Goal: Task Accomplishment & Management: Manage account settings

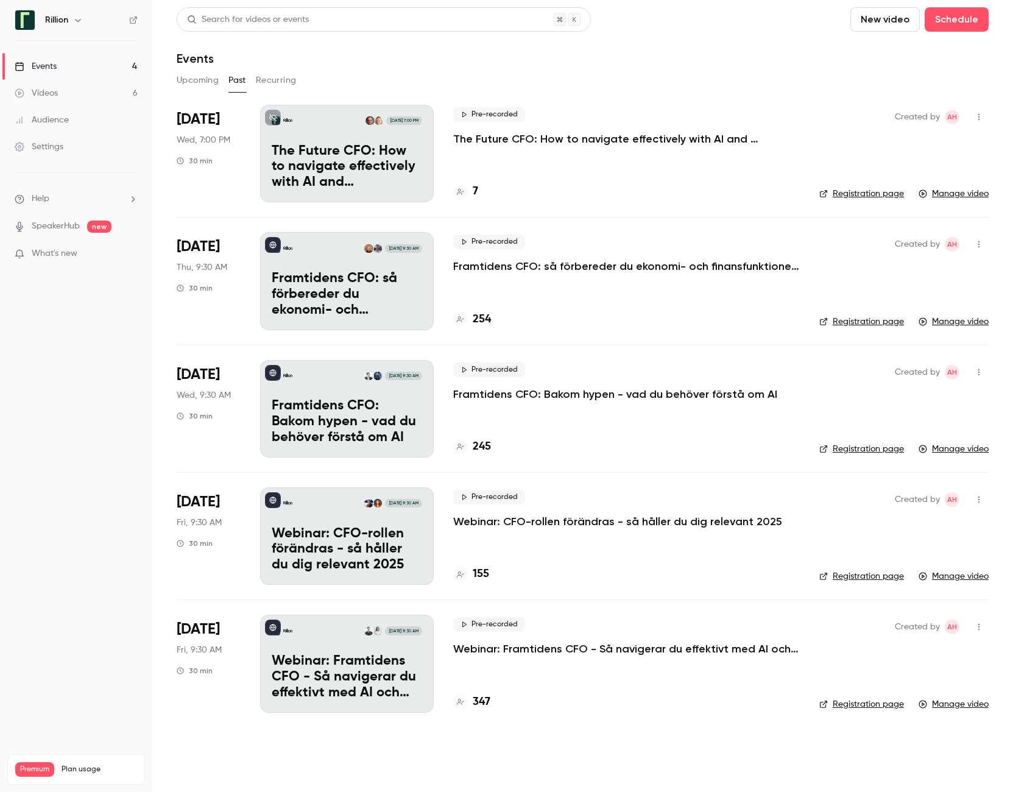
click at [195, 79] on button "Upcoming" at bounding box center [198, 80] width 42 height 19
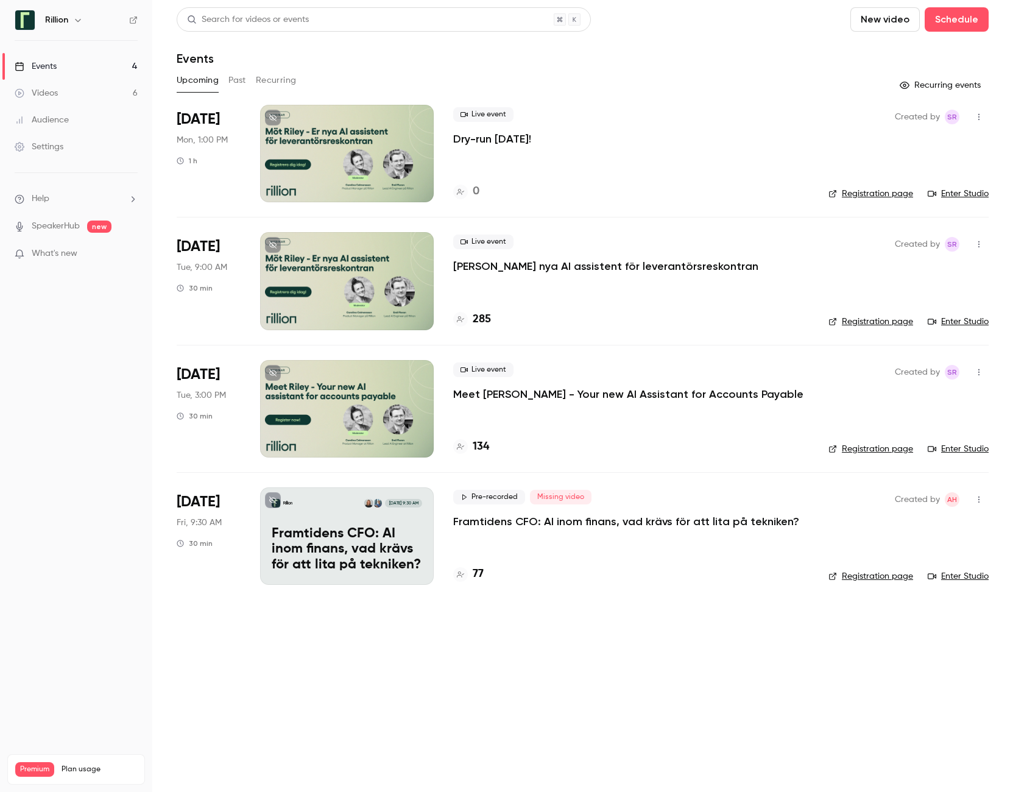
click at [241, 83] on button "Past" at bounding box center [237, 80] width 18 height 19
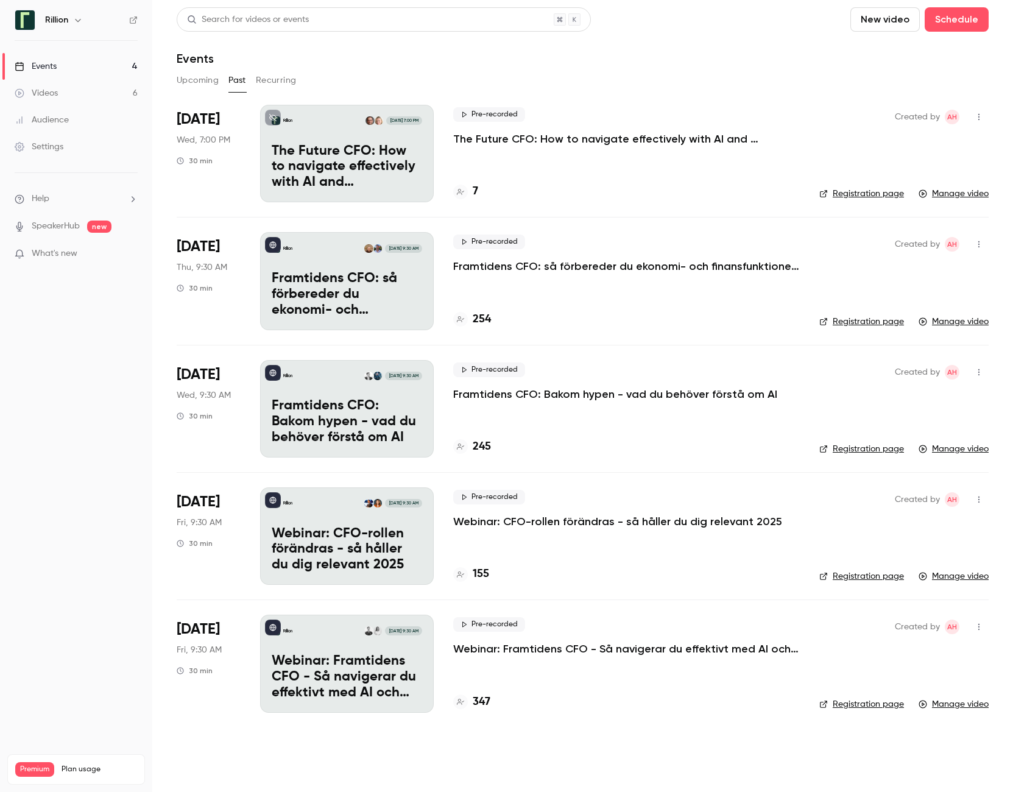
click at [200, 80] on button "Upcoming" at bounding box center [198, 80] width 42 height 19
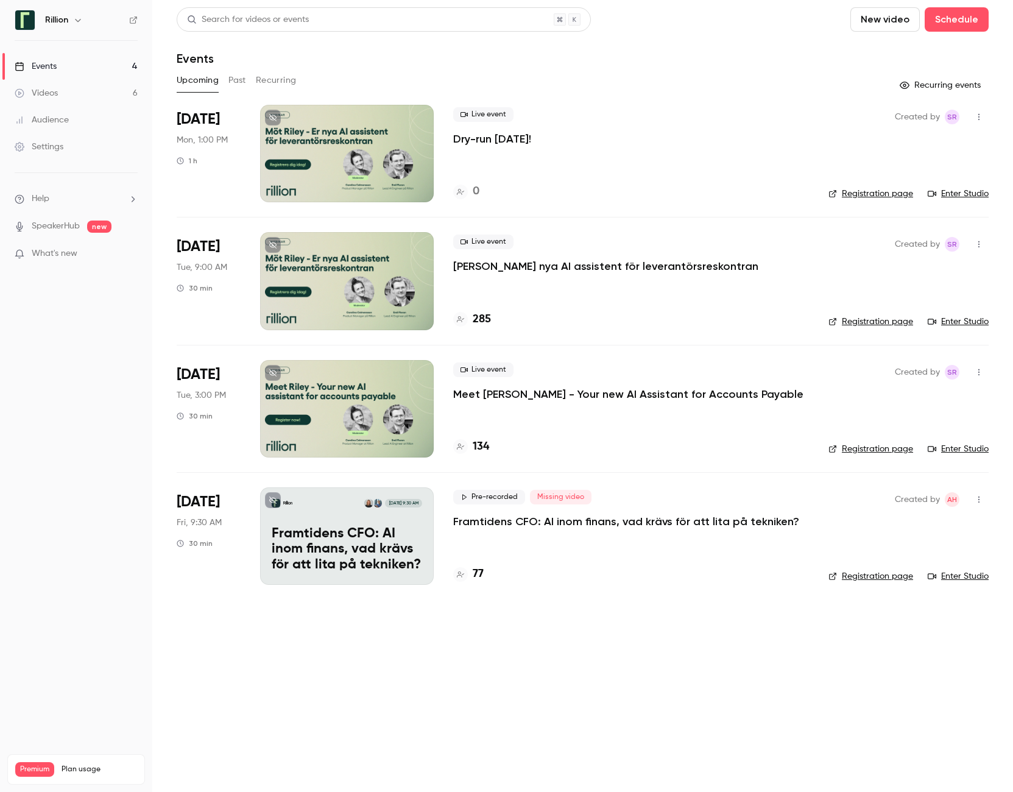
click at [351, 137] on div at bounding box center [347, 153] width 174 height 97
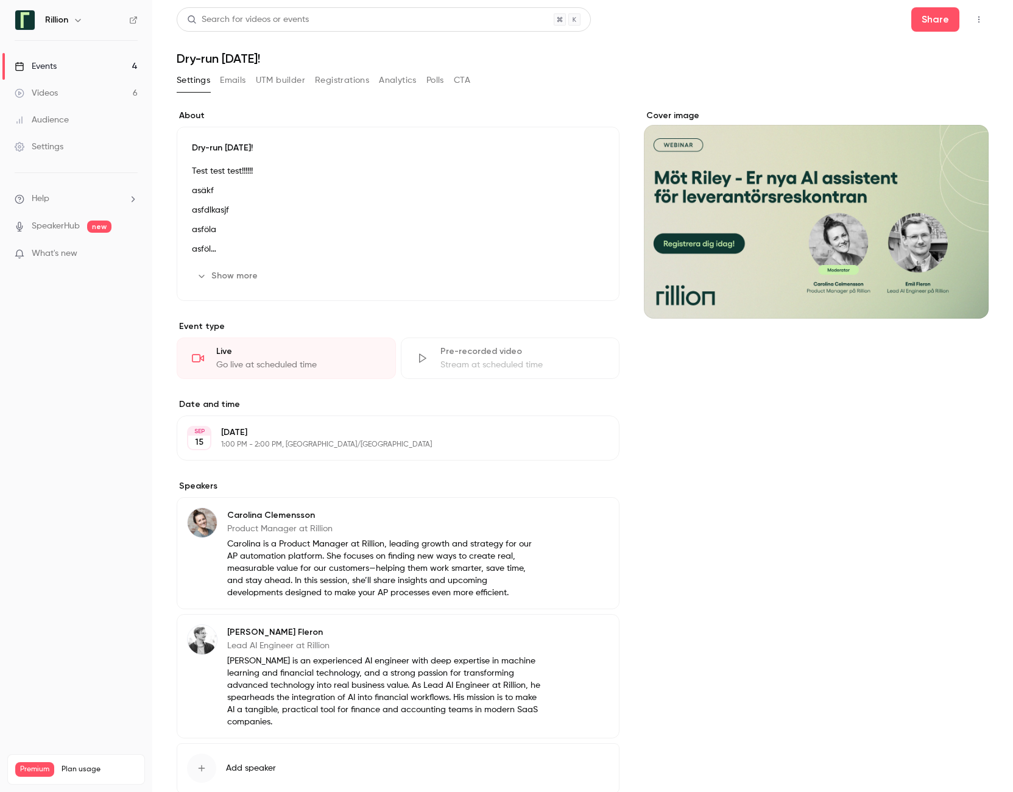
click at [974, 21] on icon "button" at bounding box center [979, 19] width 10 height 9
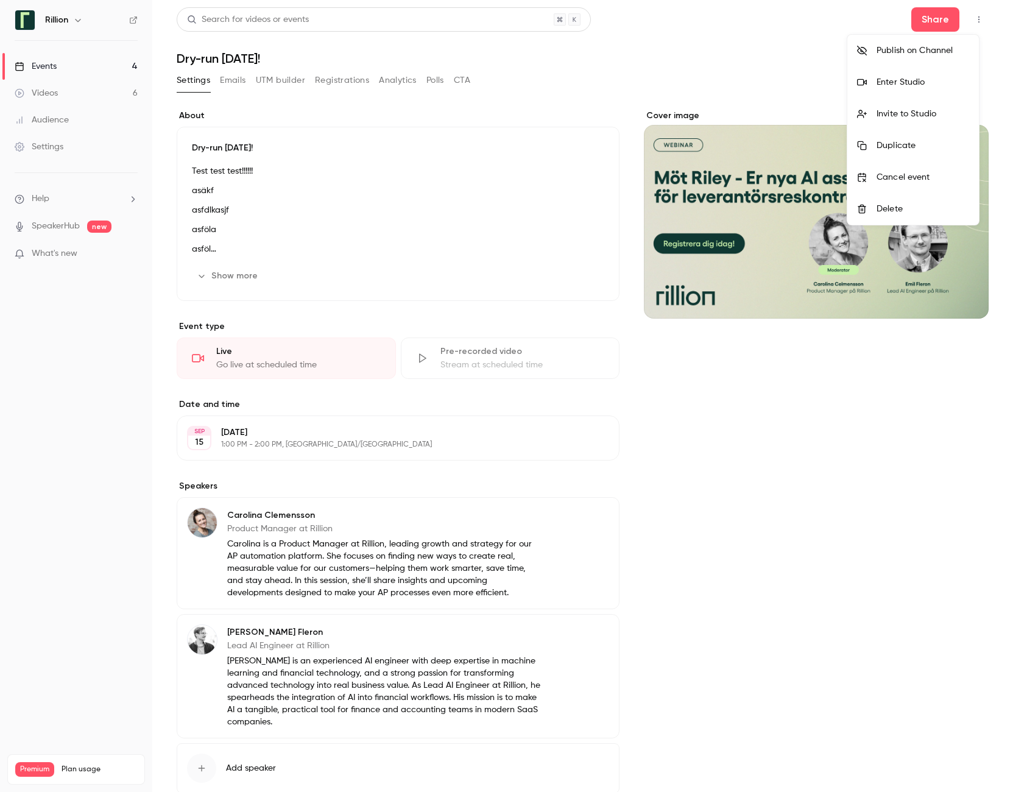
click at [349, 81] on div at bounding box center [506, 396] width 1013 height 792
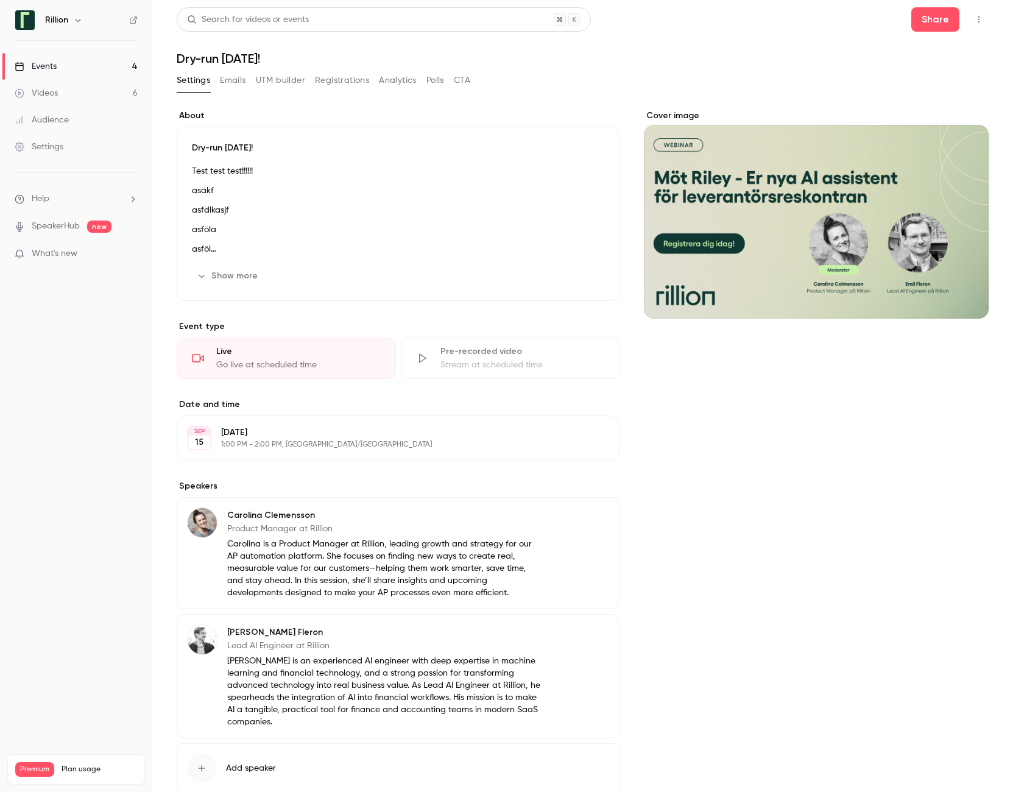
click at [242, 80] on button "Emails" at bounding box center [233, 80] width 26 height 19
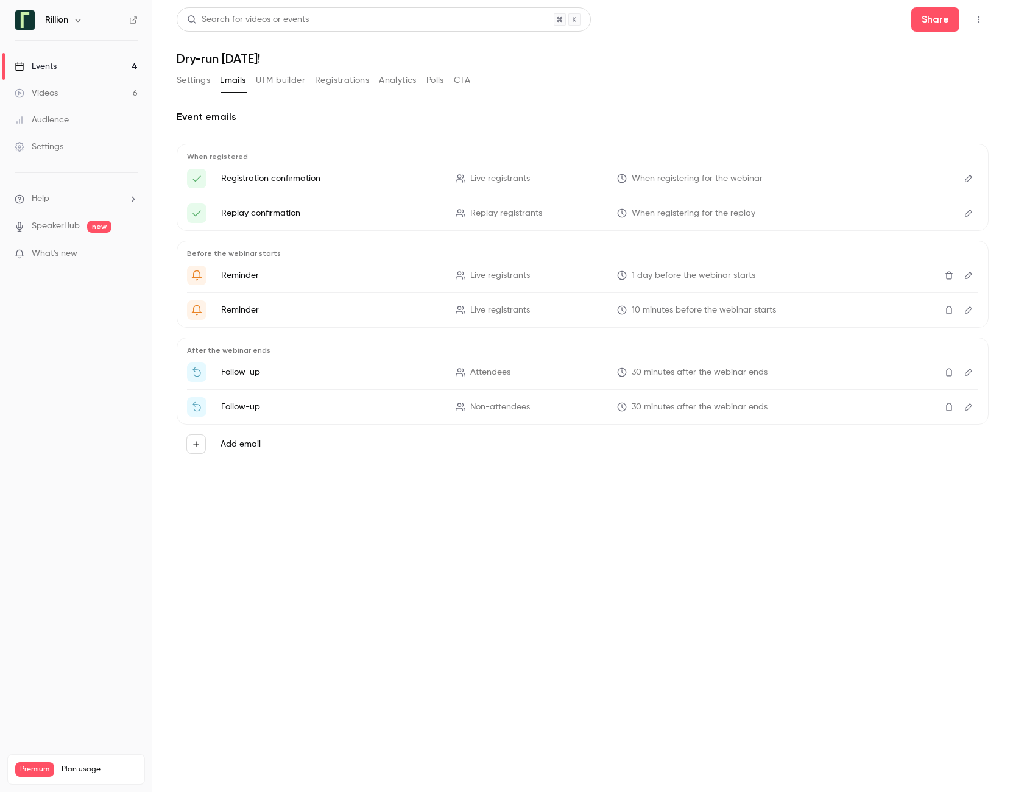
click at [968, 175] on icon "Edit" at bounding box center [968, 178] width 10 height 9
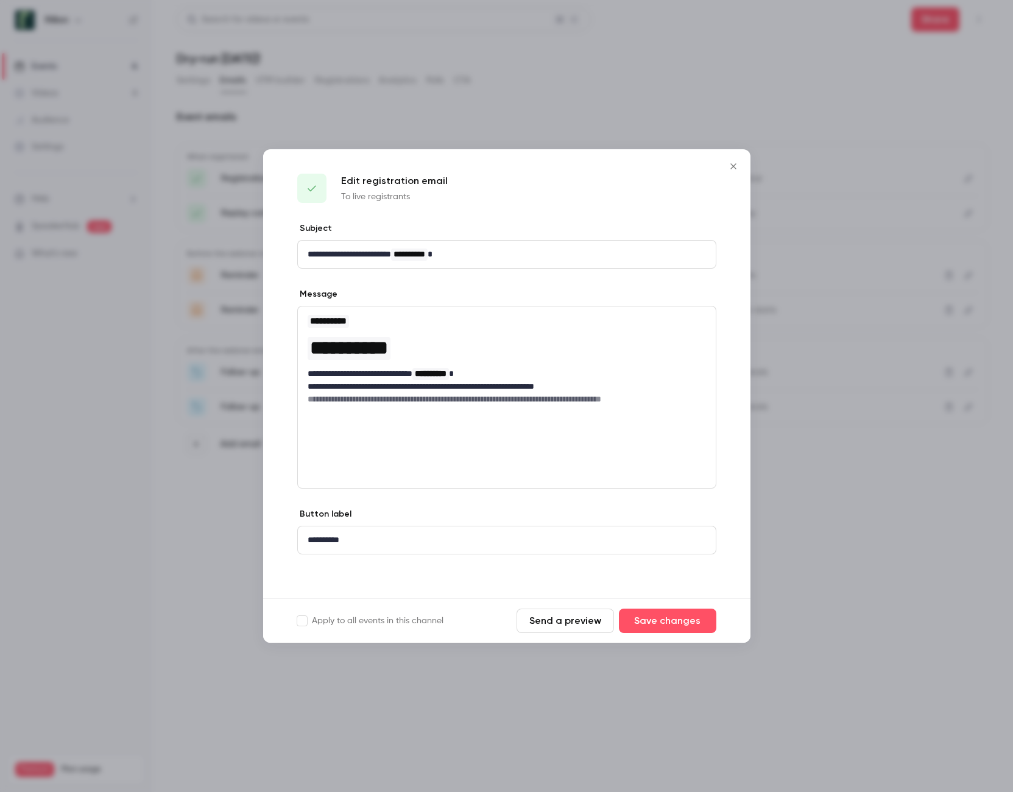
click at [731, 164] on icon "Close" at bounding box center [732, 165] width 5 height 5
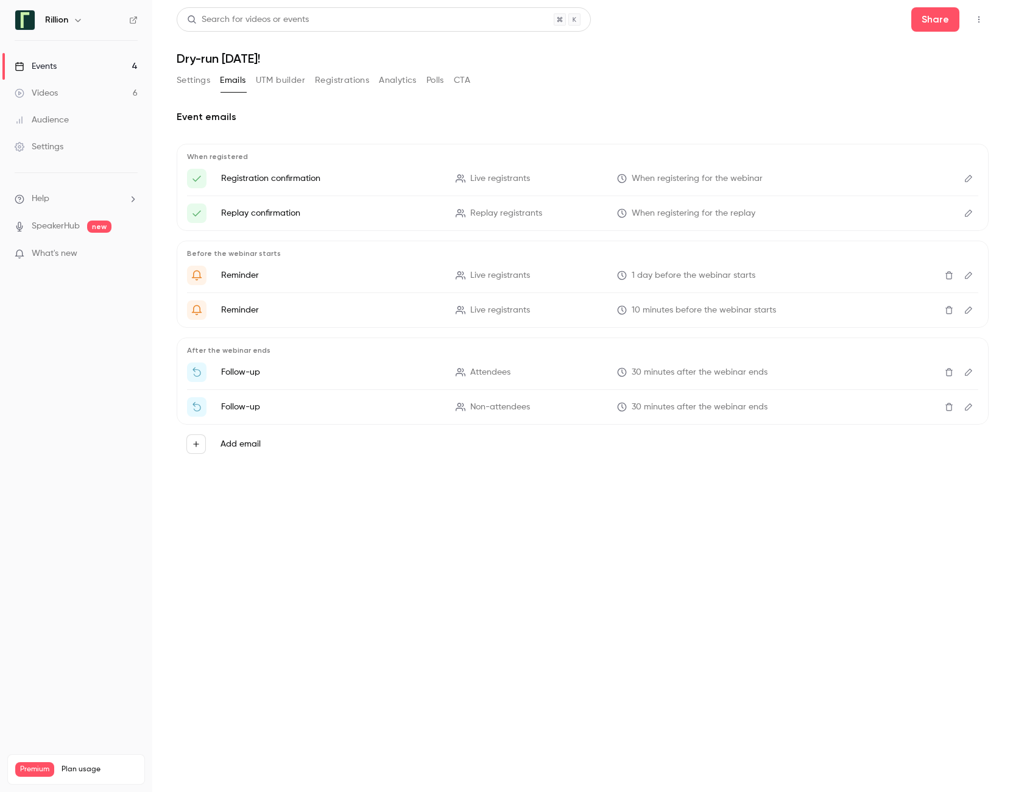
click at [970, 368] on icon "Edit" at bounding box center [968, 372] width 10 height 9
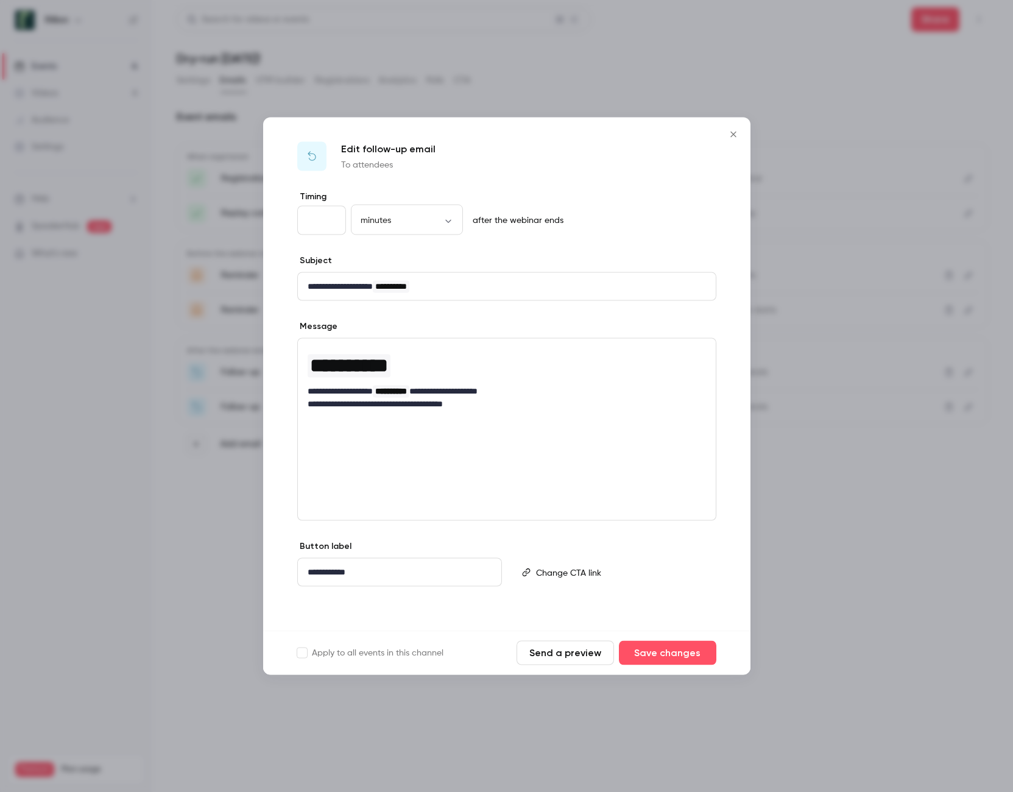
click at [732, 134] on icon "Close" at bounding box center [733, 135] width 15 height 10
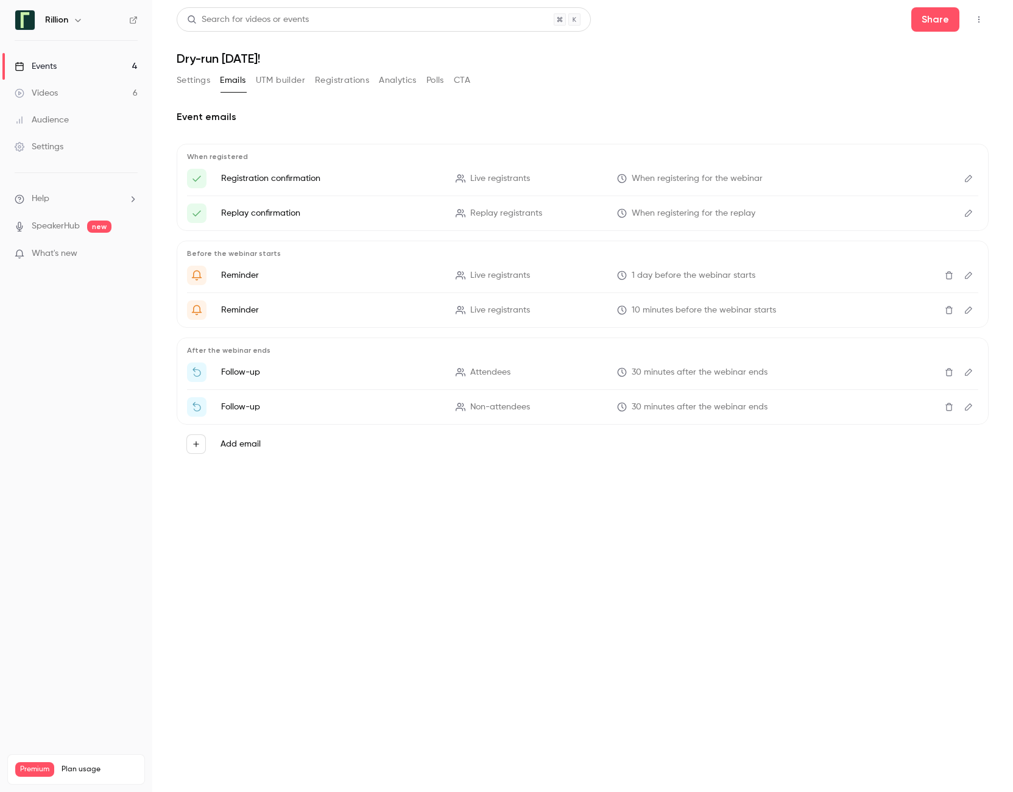
click at [967, 371] on icon "Edit" at bounding box center [968, 372] width 10 height 9
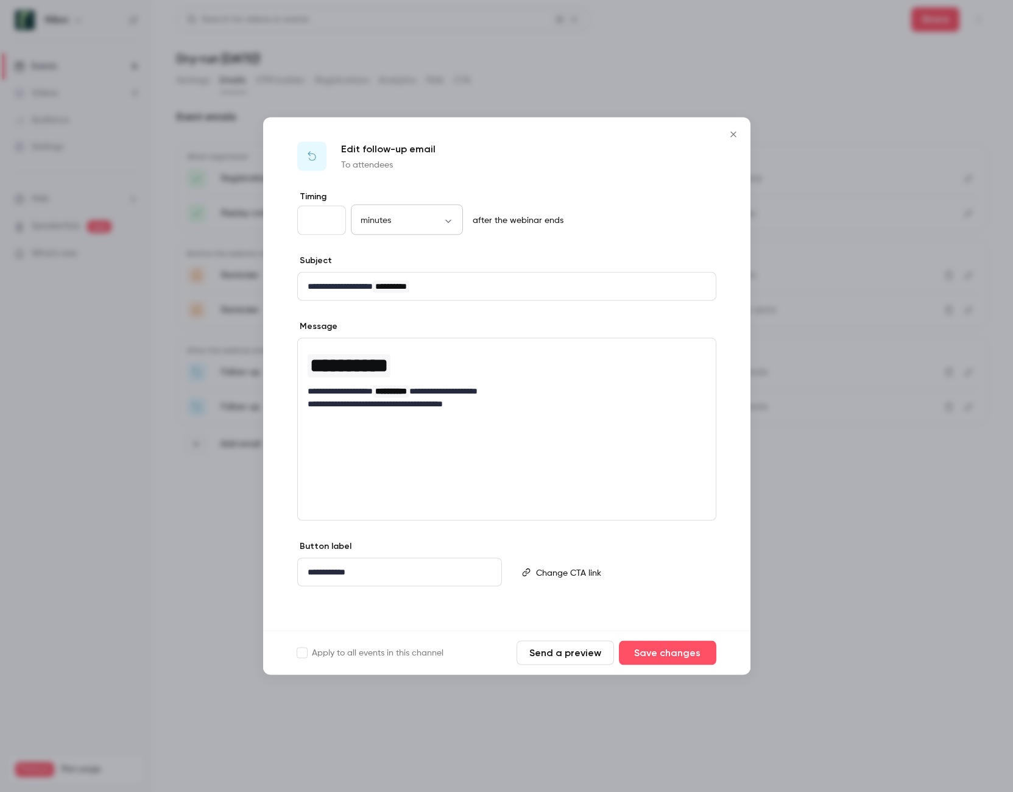
click at [449, 219] on body "**********" at bounding box center [506, 396] width 1013 height 792
click at [449, 219] on div at bounding box center [506, 396] width 1013 height 792
click at [732, 133] on icon "Close" at bounding box center [732, 134] width 5 height 5
